Goal: Complete application form

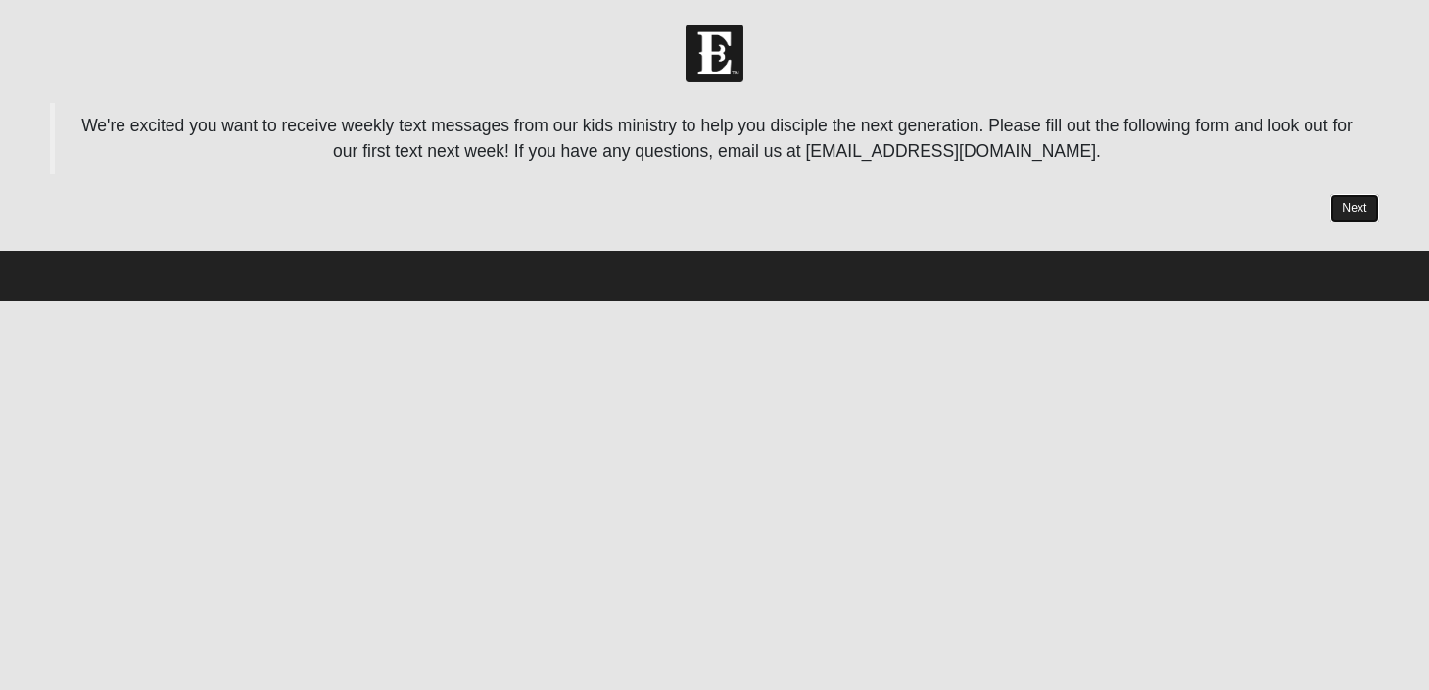
click at [1367, 212] on link "Next" at bounding box center [1354, 208] width 48 height 28
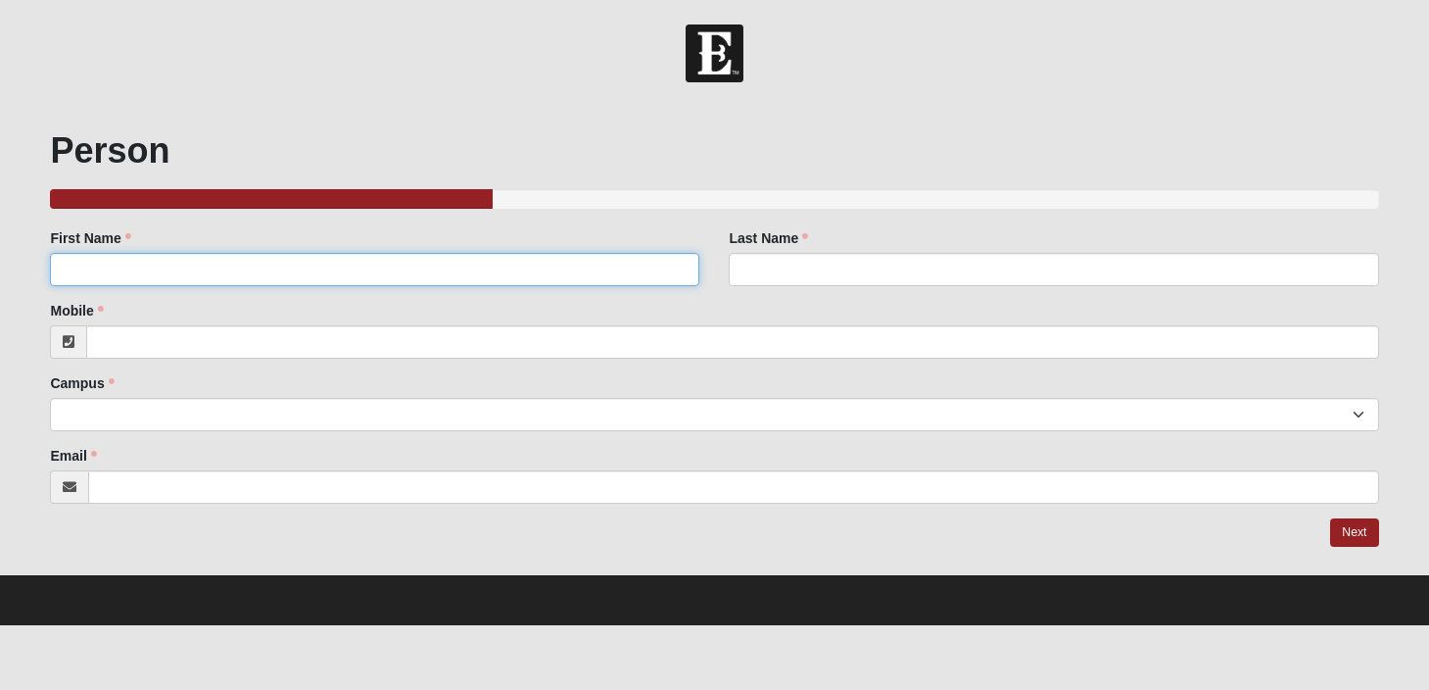
click at [233, 268] on input "First Name" at bounding box center [374, 269] width 649 height 33
type input "[PERSON_NAME]"
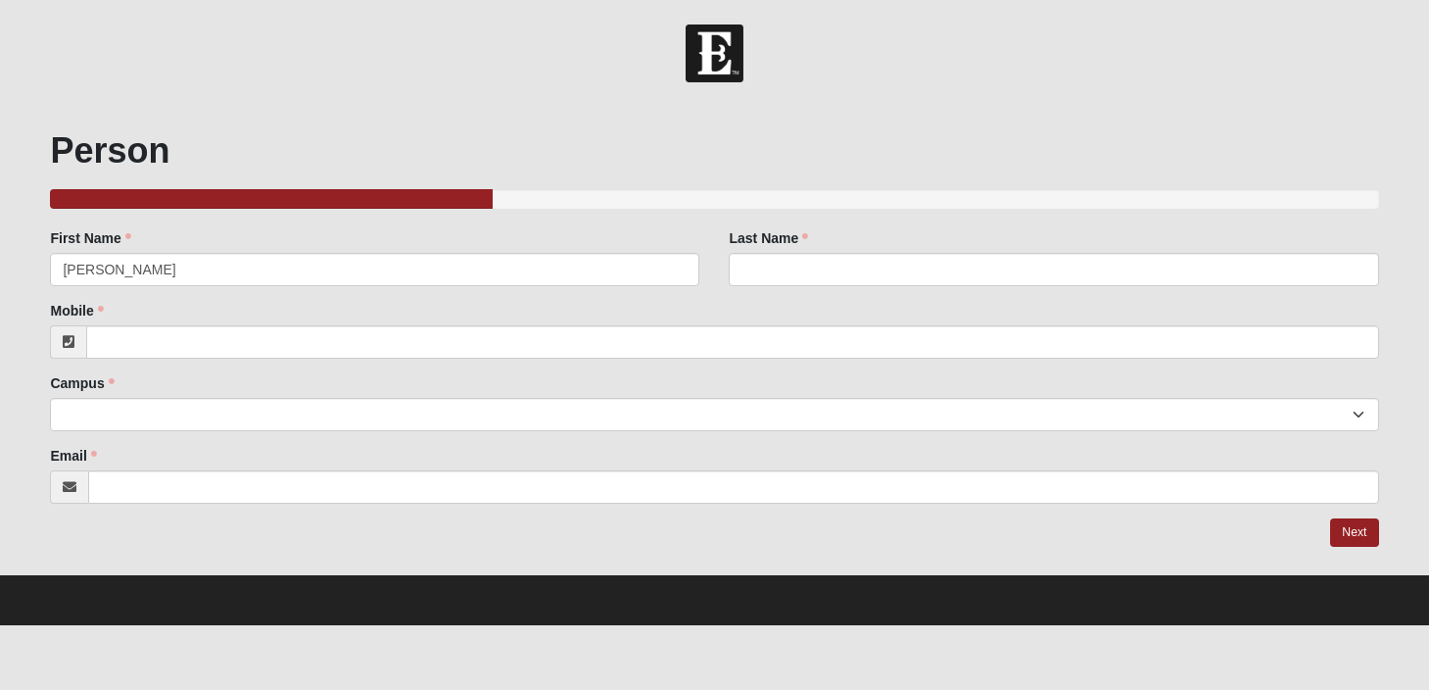
type input "[PERSON_NAME]"
type input "9043071929"
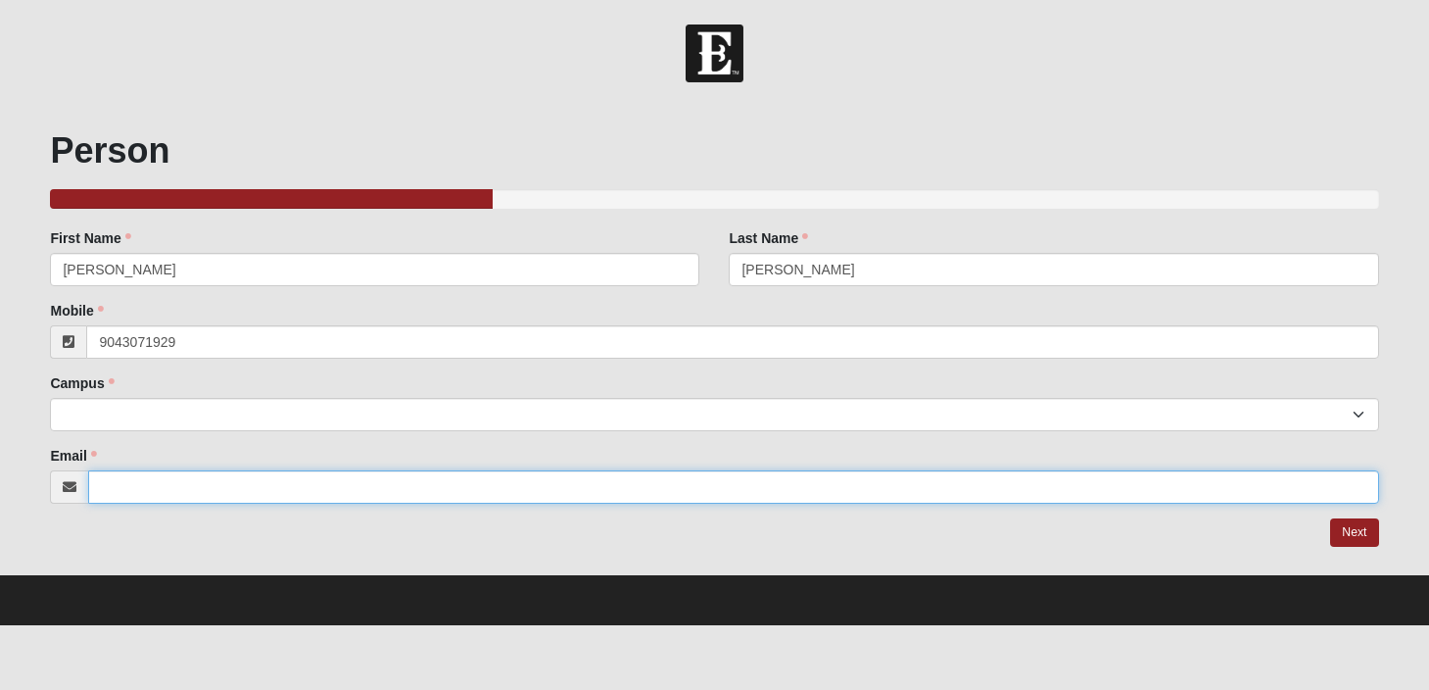
type input "[PERSON_NAME][EMAIL_ADDRESS][PERSON_NAME][DOMAIN_NAME]"
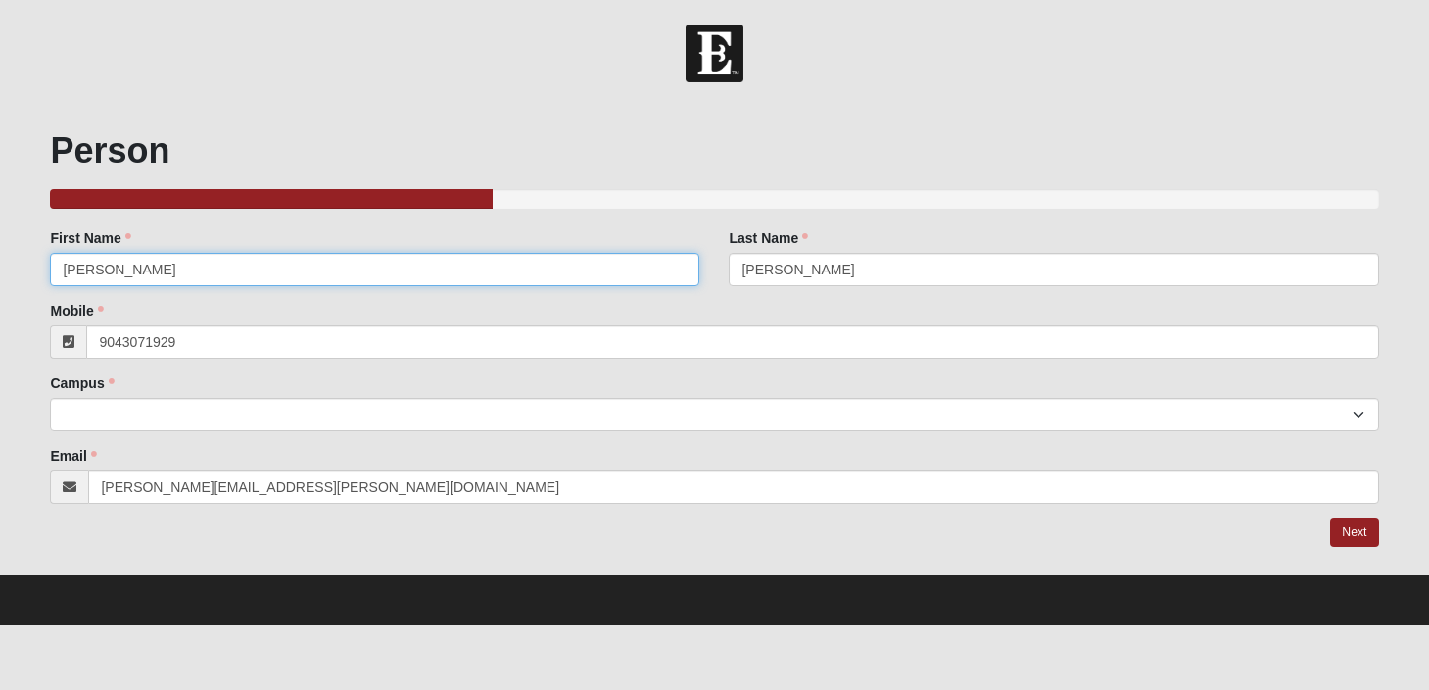
type input "[PHONE_NUMBER]"
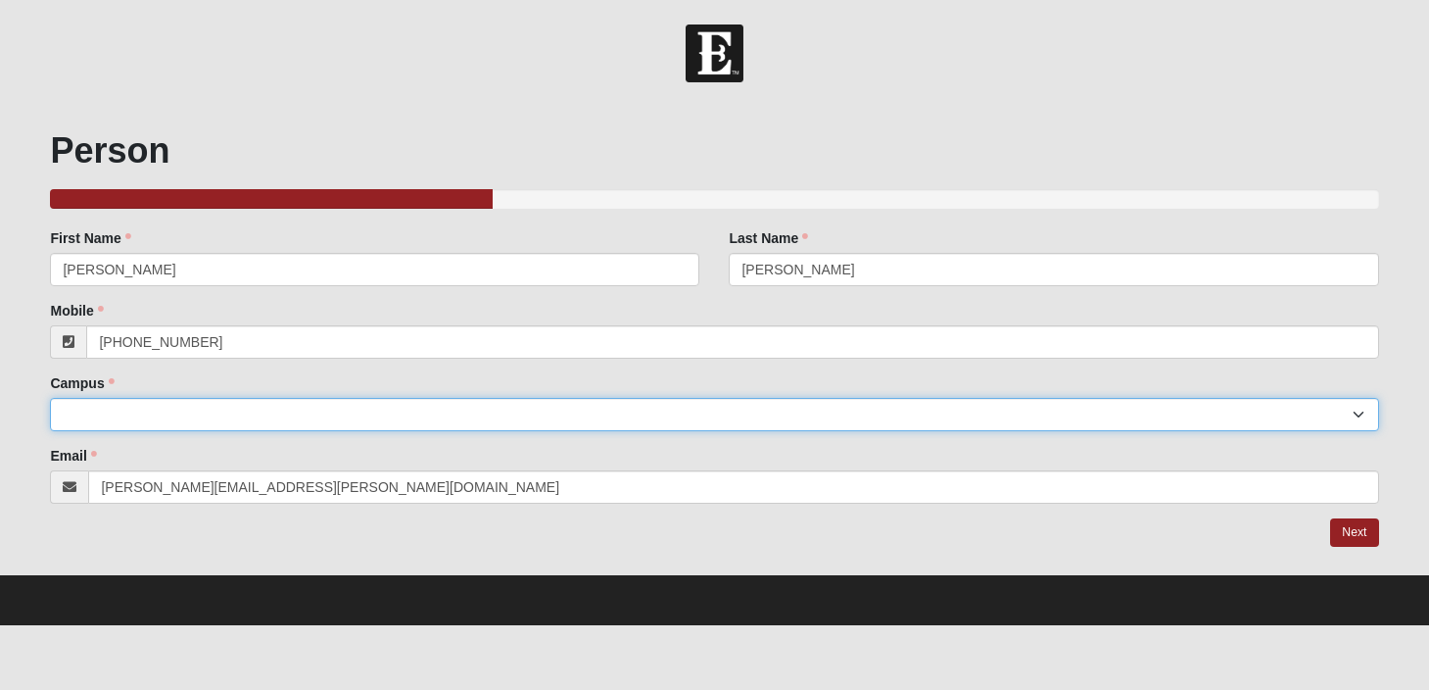
click at [178, 413] on select "Arlington Baymeadows Eleven22 Online [PERSON_NAME][GEOGRAPHIC_DATA] Jesup [GEOG…" at bounding box center [714, 414] width 1328 height 33
select select "2"
click at [50, 398] on select "Arlington Baymeadows Eleven22 Online [PERSON_NAME][GEOGRAPHIC_DATA] Jesup [GEOG…" at bounding box center [714, 414] width 1328 height 33
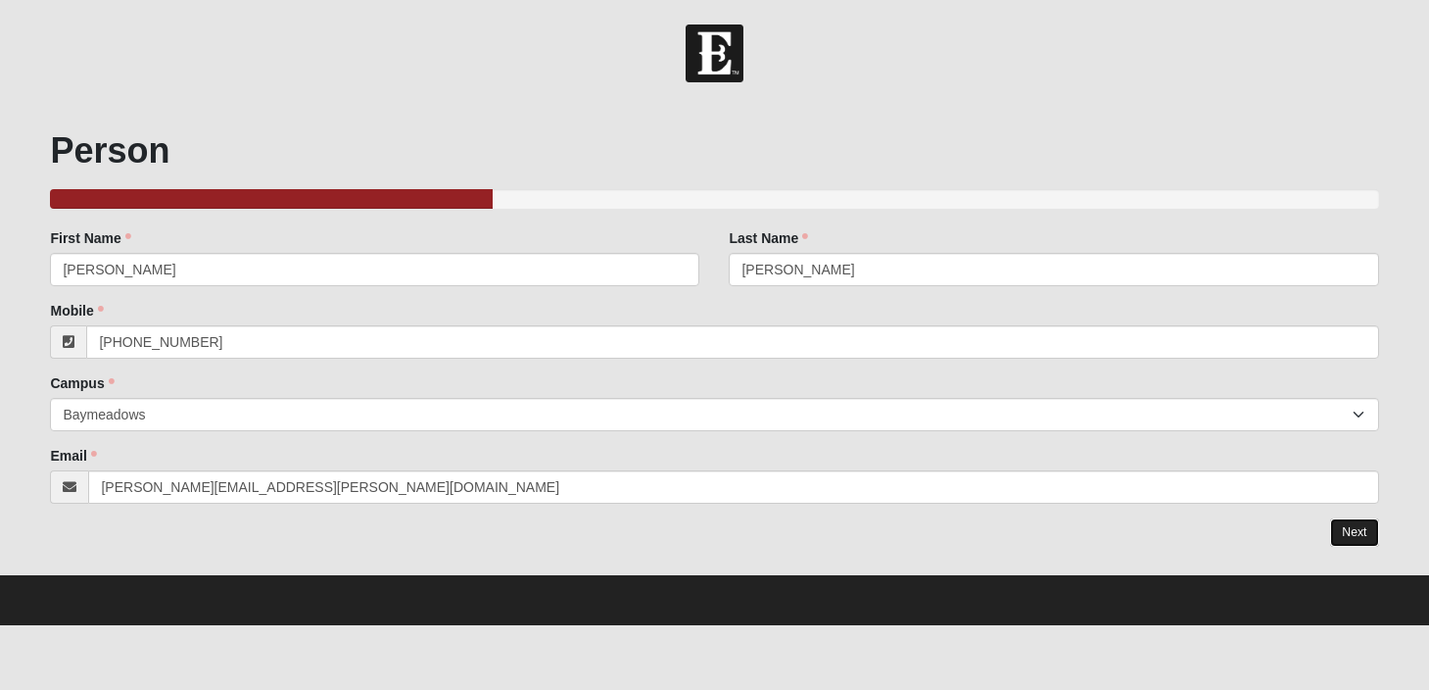
click at [1366, 537] on link "Next" at bounding box center [1354, 532] width 48 height 28
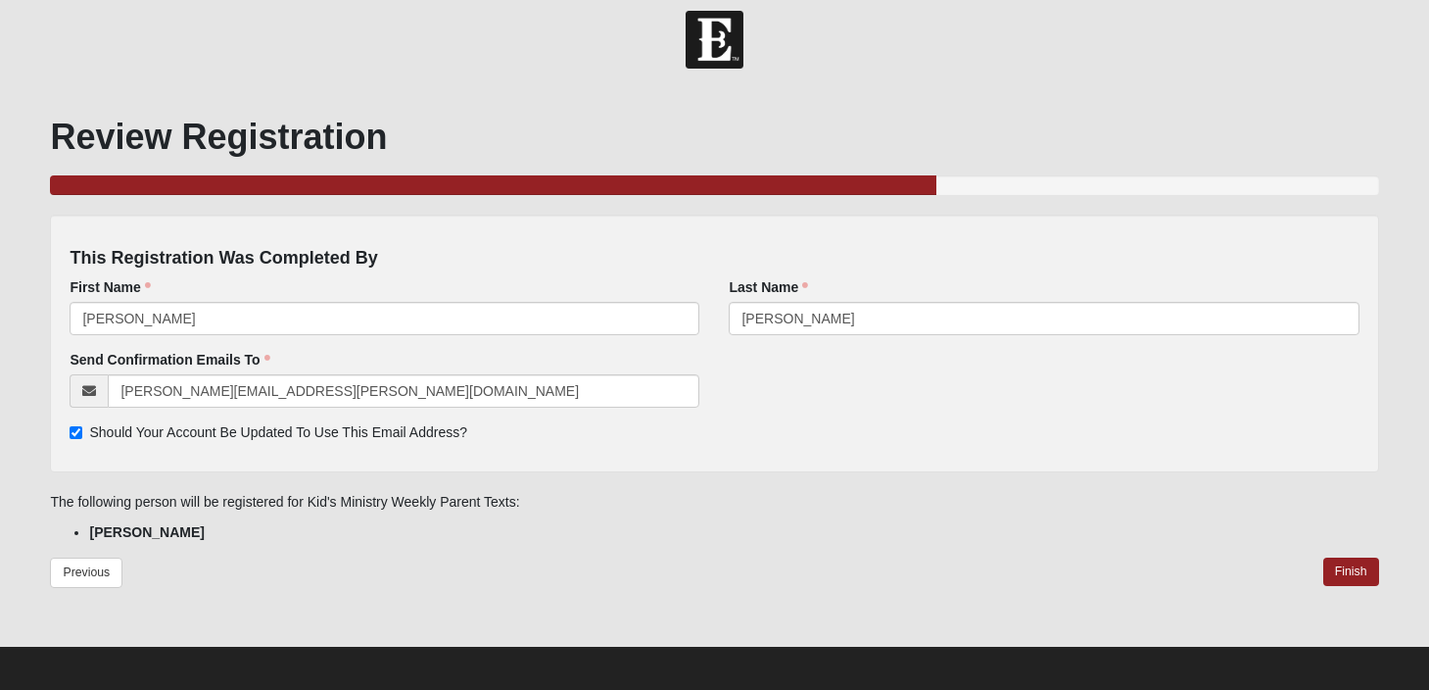
scroll to position [20, 0]
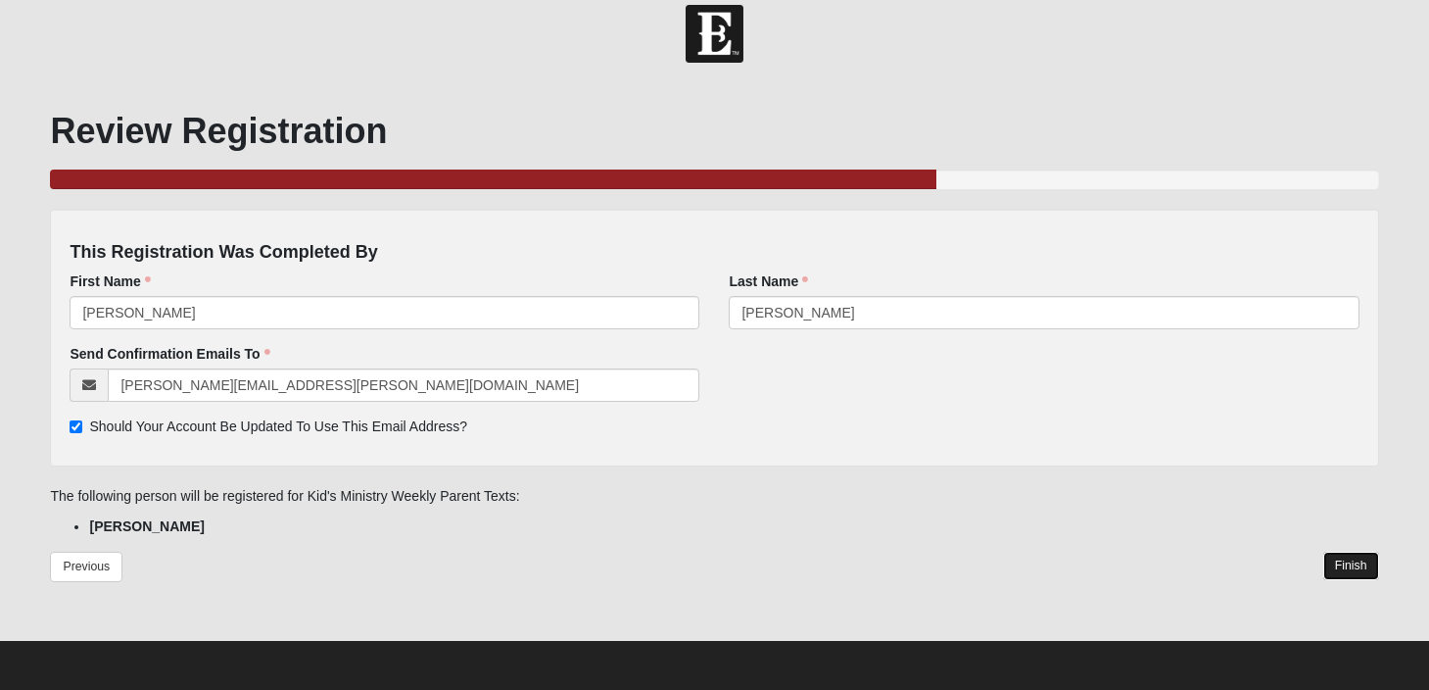
click at [1344, 566] on link "Finish" at bounding box center [1351, 565] width 56 height 28
